Goal: Ask a question

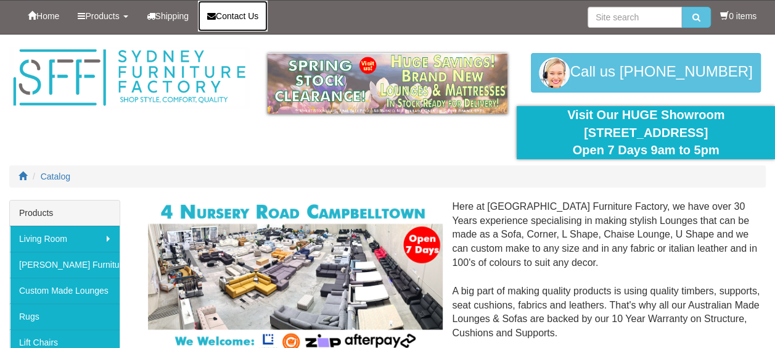
click at [256, 16] on span "Contact Us" at bounding box center [237, 16] width 43 height 10
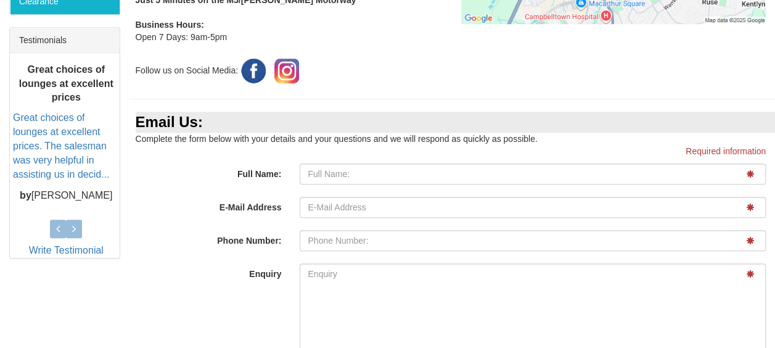
scroll to position [498, 0]
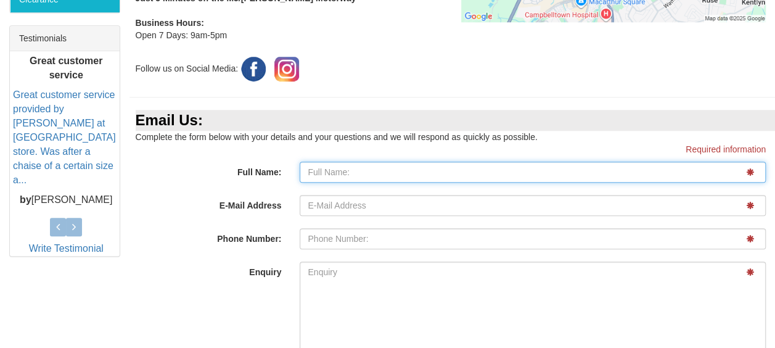
click at [352, 182] on input "Full Name:" at bounding box center [533, 172] width 466 height 21
type input "Todd Marshall"
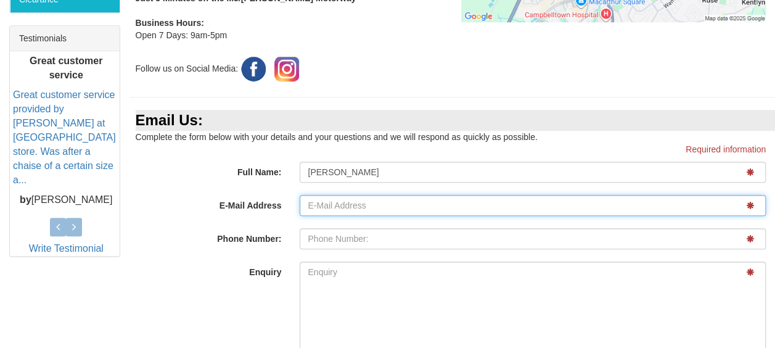
type input "toddytam@hotmail.com"
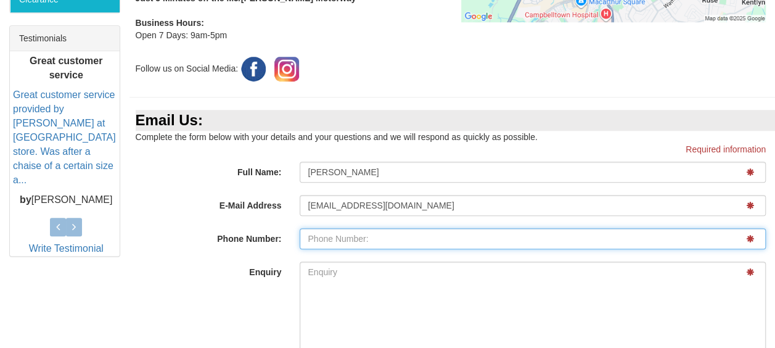
type input "0403197462"
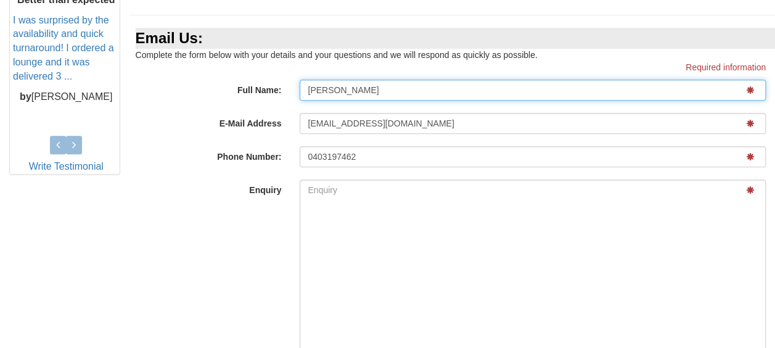
scroll to position [560, 0]
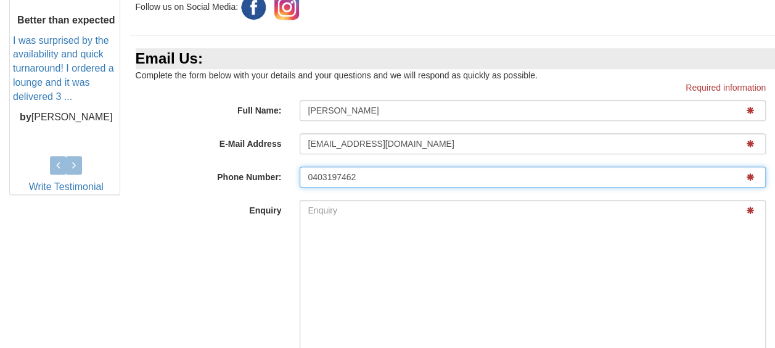
drag, startPoint x: 374, startPoint y: 202, endPoint x: 161, endPoint y: 168, distance: 215.3
click at [197, 170] on div "We are happy to answer any questions regarding our range of lounges, corner mod…" at bounding box center [453, 56] width 628 height 686
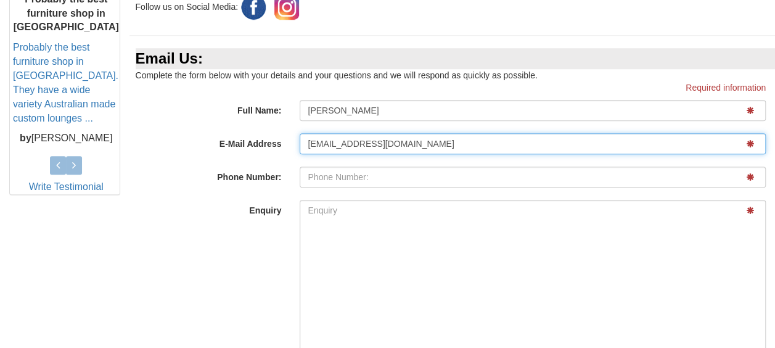
drag, startPoint x: 417, startPoint y: 163, endPoint x: 186, endPoint y: 126, distance: 233.5
click at [187, 126] on div "We are happy to answer any questions regarding our range of lounges, corner mod…" at bounding box center [453, 56] width 628 height 686
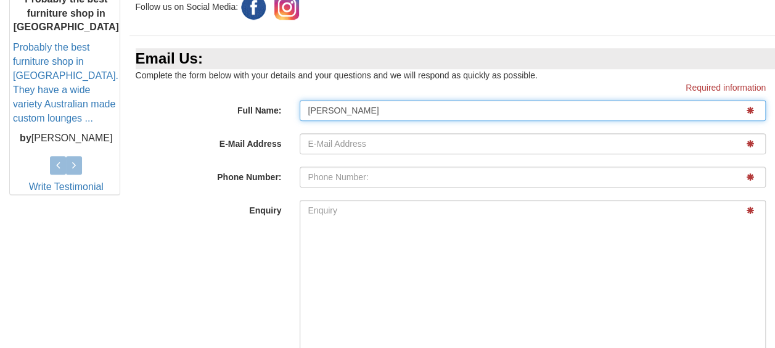
drag, startPoint x: 309, startPoint y: 120, endPoint x: 240, endPoint y: 109, distance: 69.9
click at [245, 110] on div "We are happy to answer any questions regarding our range of lounges, corner mod…" at bounding box center [453, 56] width 628 height 686
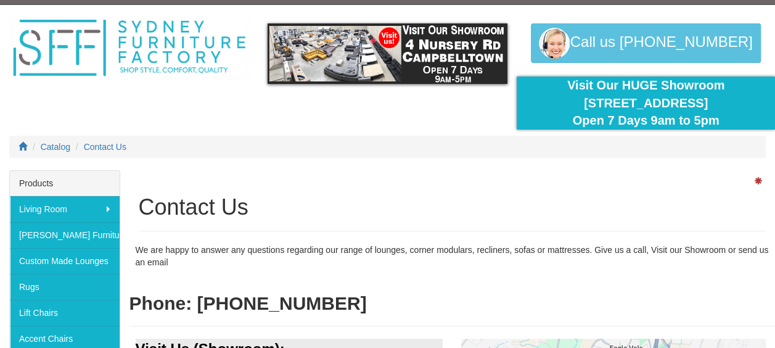
scroll to position [0, 0]
